Goal: Task Accomplishment & Management: Complete application form

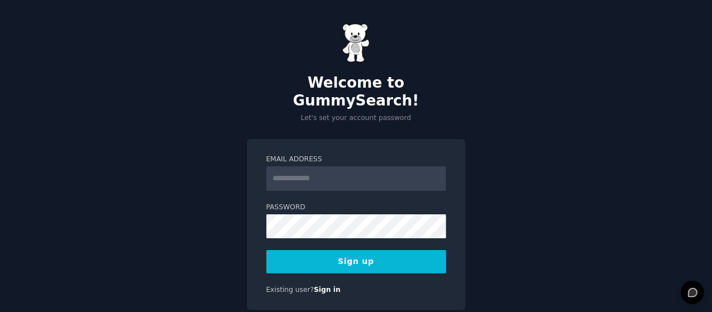
click at [305, 167] on input "Email Address" at bounding box center [357, 179] width 180 height 25
type input "**********"
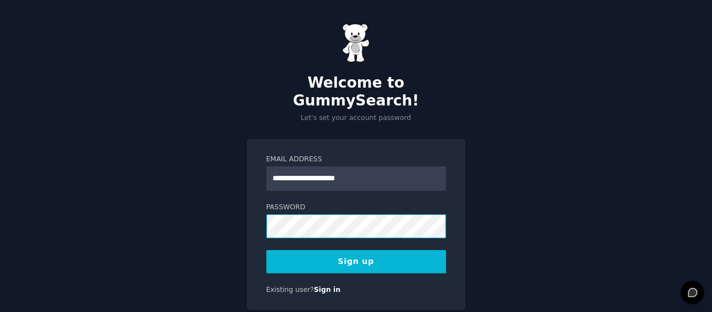
click at [267, 250] on button "Sign up" at bounding box center [357, 261] width 180 height 23
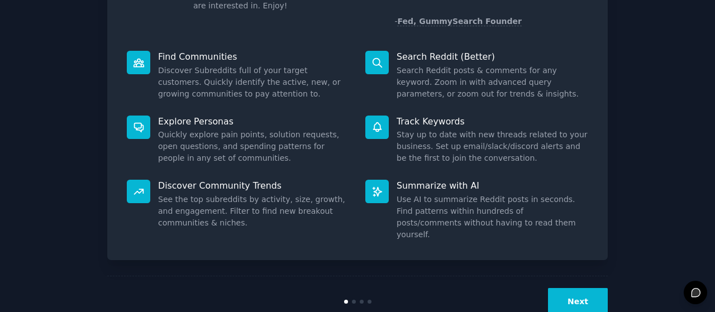
scroll to position [124, 0]
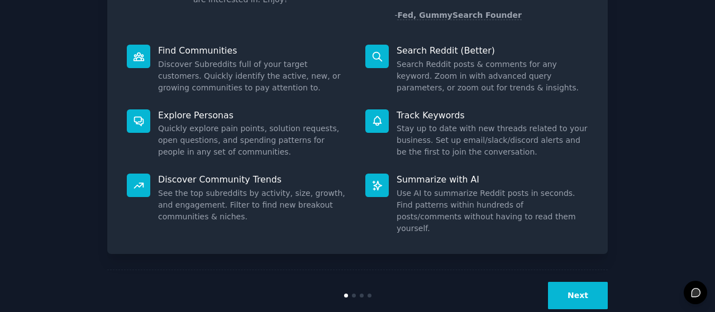
click at [589, 289] on div "Next" at bounding box center [357, 295] width 501 height 51
click at [592, 282] on button "Next" at bounding box center [578, 295] width 60 height 27
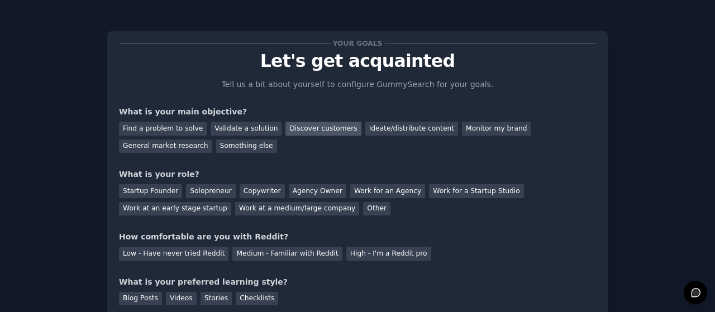
click at [303, 132] on div "Discover customers" at bounding box center [323, 129] width 75 height 14
click at [212, 140] on div "General market research" at bounding box center [165, 147] width 93 height 14
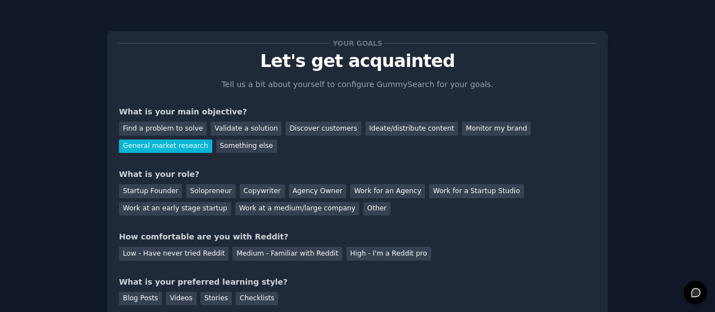
scroll to position [87, 0]
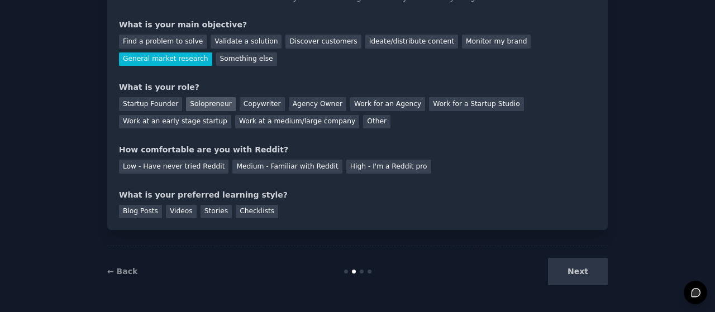
click at [216, 99] on div "Solopreneur" at bounding box center [210, 104] width 49 height 14
click at [260, 163] on div "Medium - Familiar with Reddit" at bounding box center [287, 167] width 110 height 14
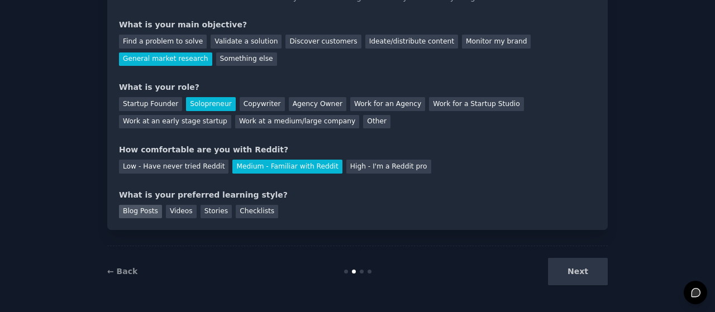
click at [148, 213] on div "Blog Posts" at bounding box center [140, 212] width 43 height 14
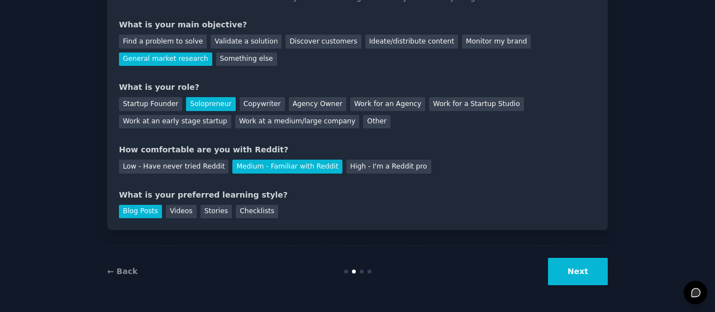
click at [589, 277] on button "Next" at bounding box center [578, 271] width 60 height 27
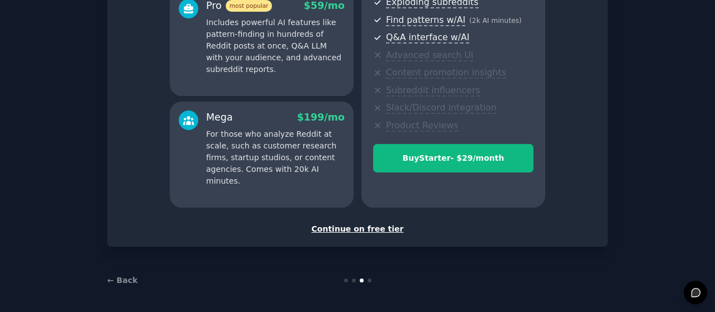
scroll to position [222, 0]
click at [324, 230] on div "Continue on free tier" at bounding box center [357, 229] width 477 height 12
